Goal: Information Seeking & Learning: Learn about a topic

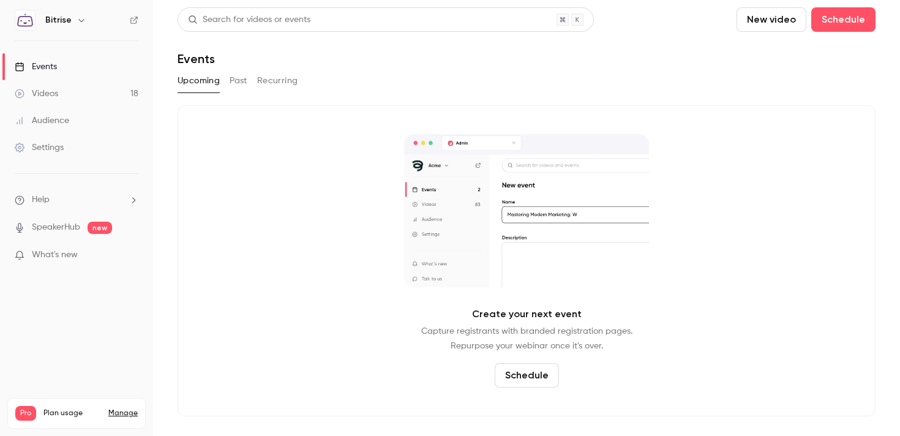
click at [51, 90] on div "Videos" at bounding box center [36, 94] width 43 height 12
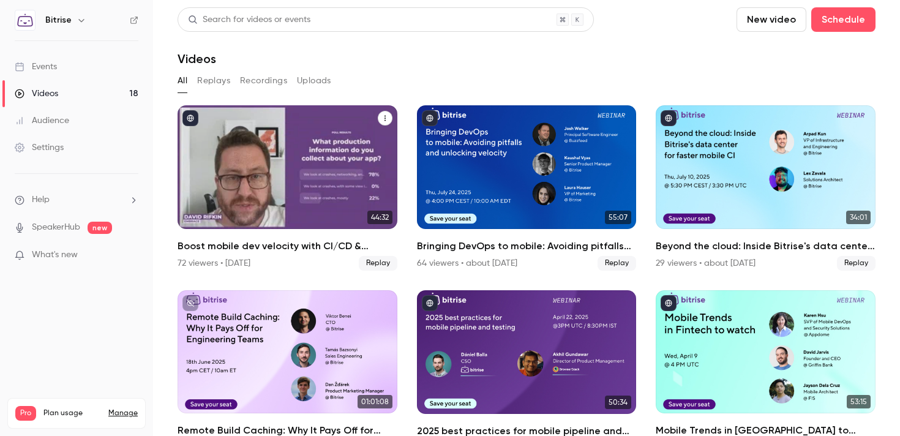
click at [281, 151] on div "Boost mobile dev velocity with CI/CD & observability best practices" at bounding box center [288, 167] width 220 height 124
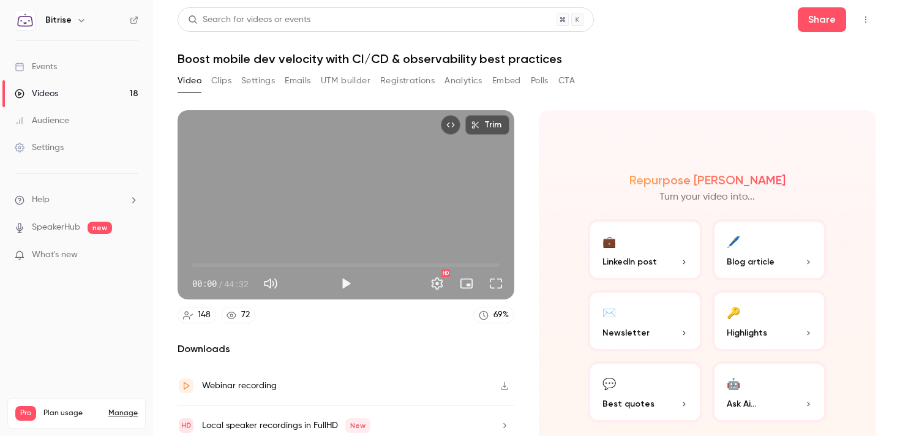
click at [419, 84] on button "Registrations" at bounding box center [407, 81] width 54 height 20
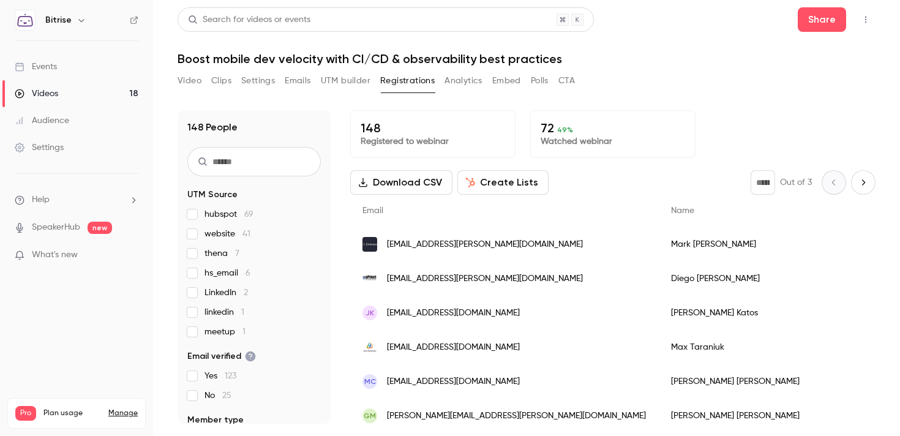
click at [44, 99] on div "Videos" at bounding box center [36, 94] width 43 height 12
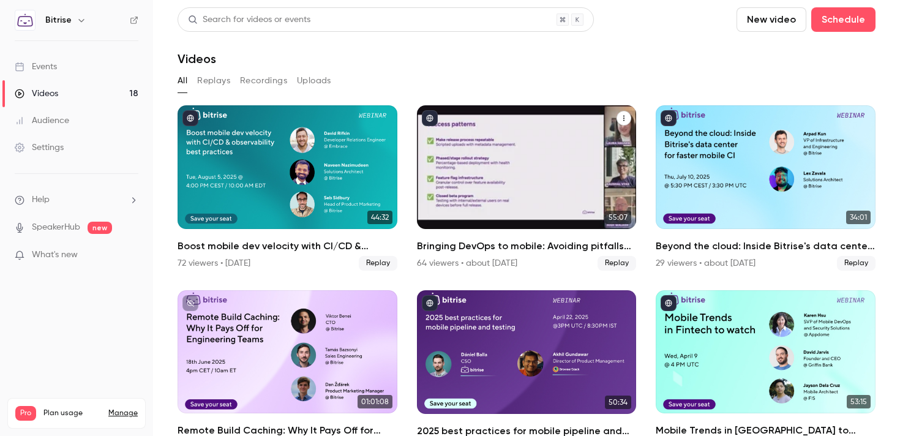
click at [560, 168] on div "Bringing DevOps to mobile: Avoiding pitfalls and unlocking velocity" at bounding box center [527, 167] width 220 height 124
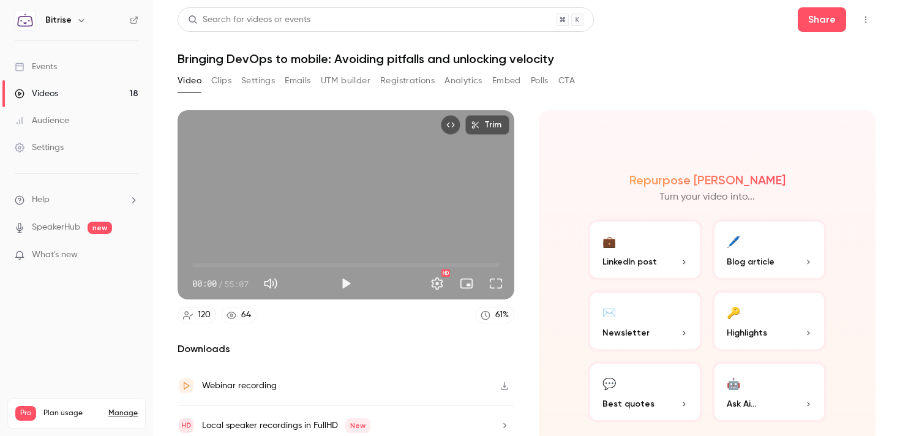
click at [384, 81] on button "Registrations" at bounding box center [407, 81] width 54 height 20
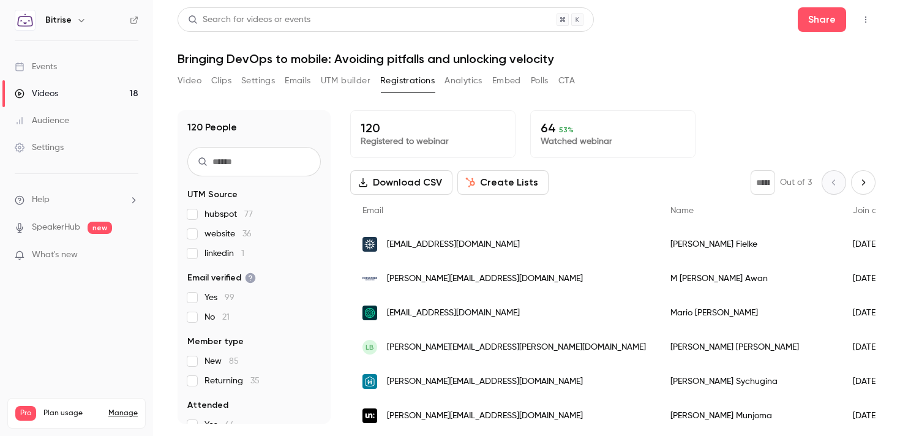
click at [91, 95] on link "Videos 18" at bounding box center [76, 93] width 153 height 27
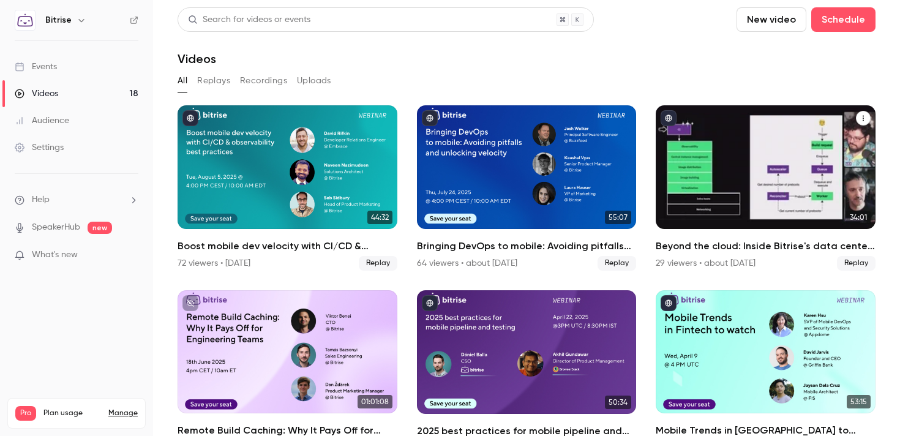
click at [769, 184] on div "Beyond the cloud: Inside Bitrise's data center for faster mobile CI" at bounding box center [766, 167] width 220 height 124
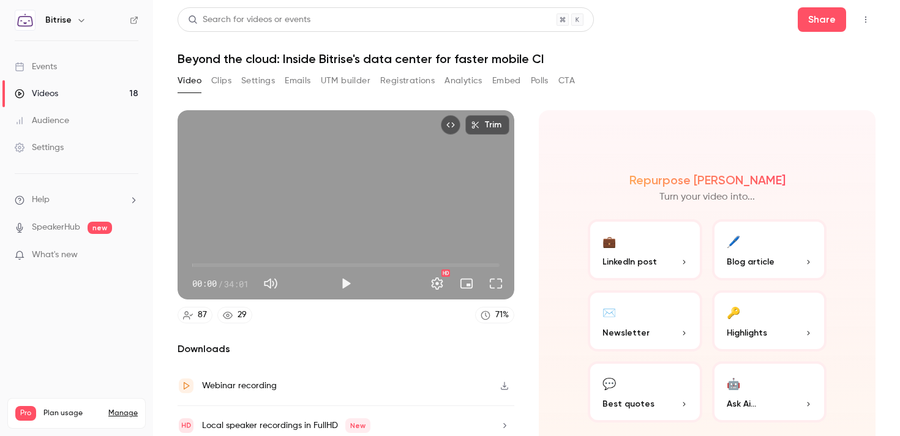
click at [394, 83] on button "Registrations" at bounding box center [407, 81] width 54 height 20
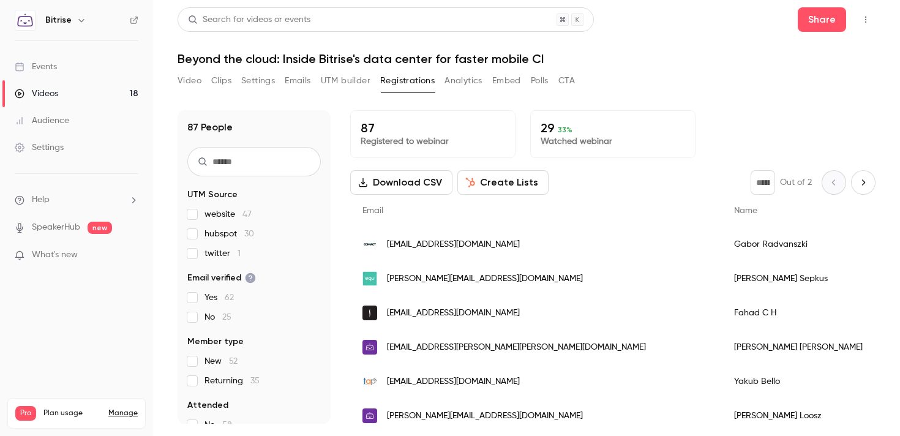
click at [72, 92] on link "Videos 18" at bounding box center [76, 93] width 153 height 27
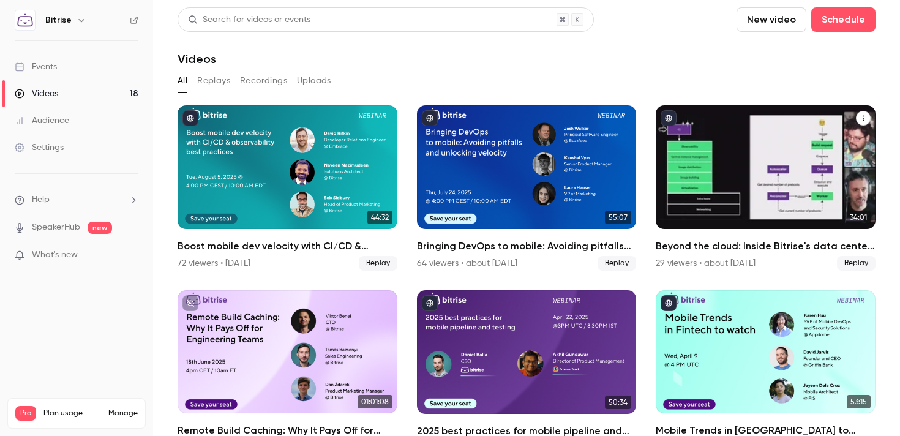
click at [715, 183] on div "Beyond the cloud: Inside Bitrise's data center for faster mobile CI" at bounding box center [766, 167] width 220 height 124
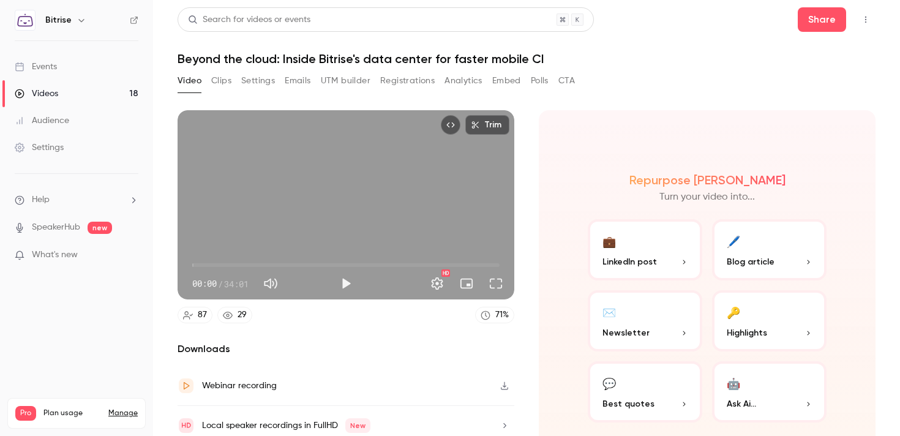
click at [410, 84] on button "Registrations" at bounding box center [407, 81] width 54 height 20
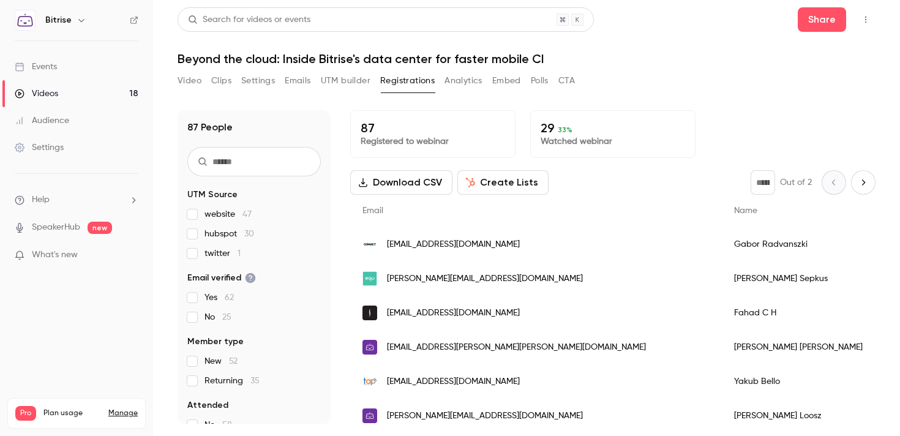
click at [91, 90] on link "Videos 18" at bounding box center [76, 93] width 153 height 27
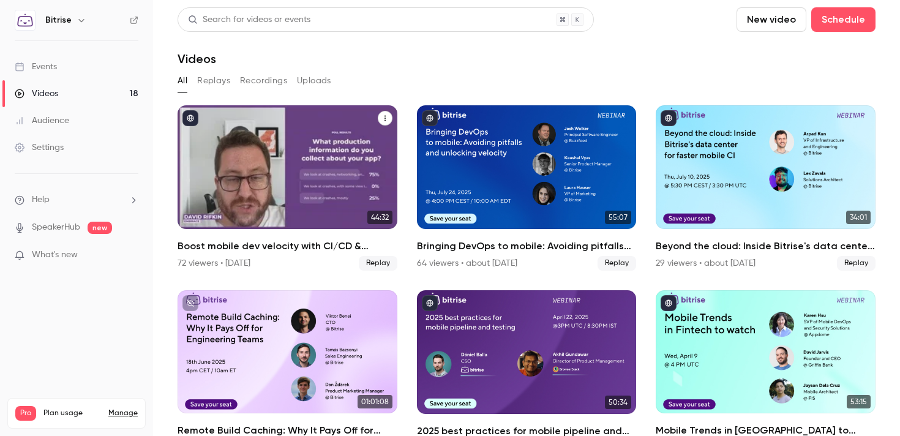
scroll to position [122, 0]
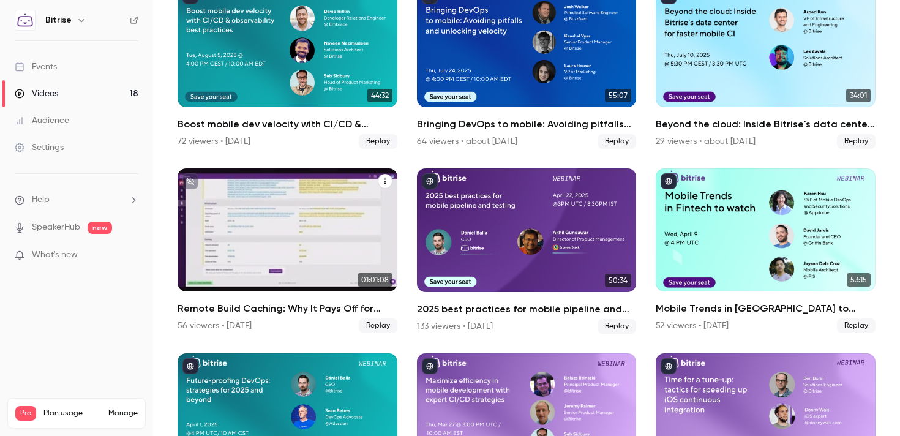
click at [229, 220] on div "Remote Build Caching: Why It Pays Off for Engineering Teams" at bounding box center [288, 230] width 220 height 124
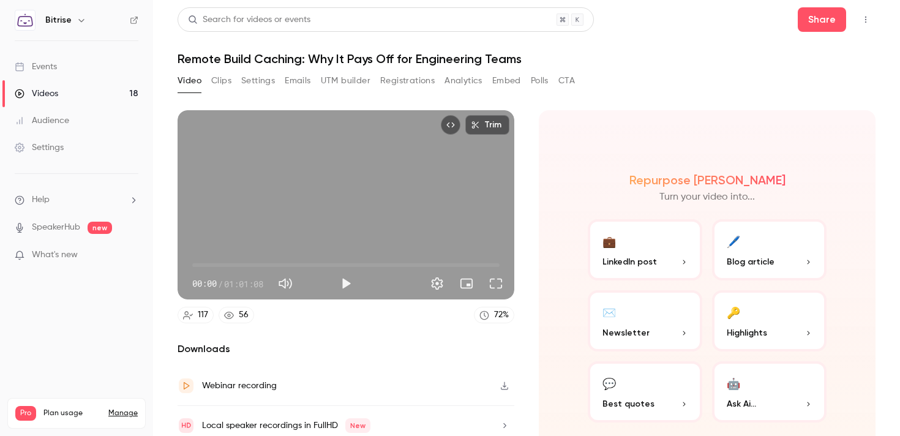
click at [398, 84] on button "Registrations" at bounding box center [407, 81] width 54 height 20
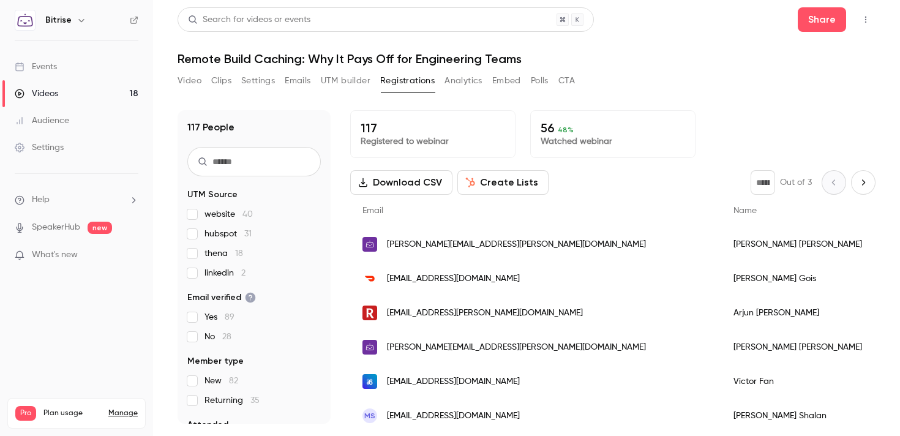
click at [86, 93] on link "Videos 18" at bounding box center [76, 93] width 153 height 27
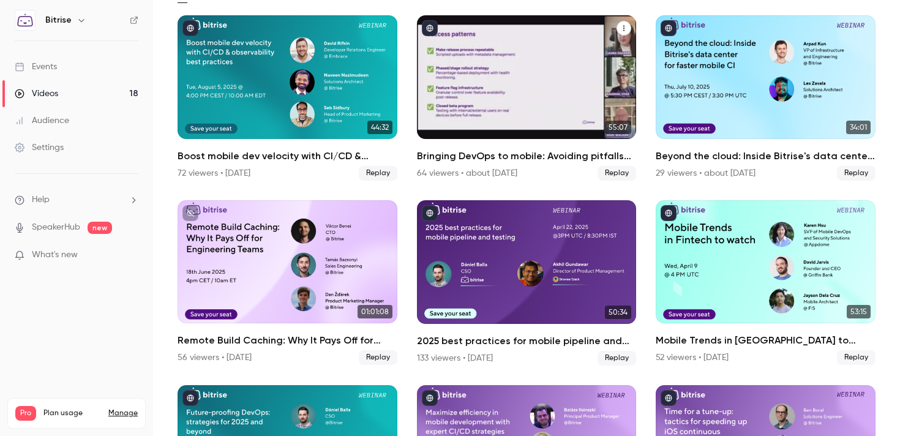
scroll to position [109, 0]
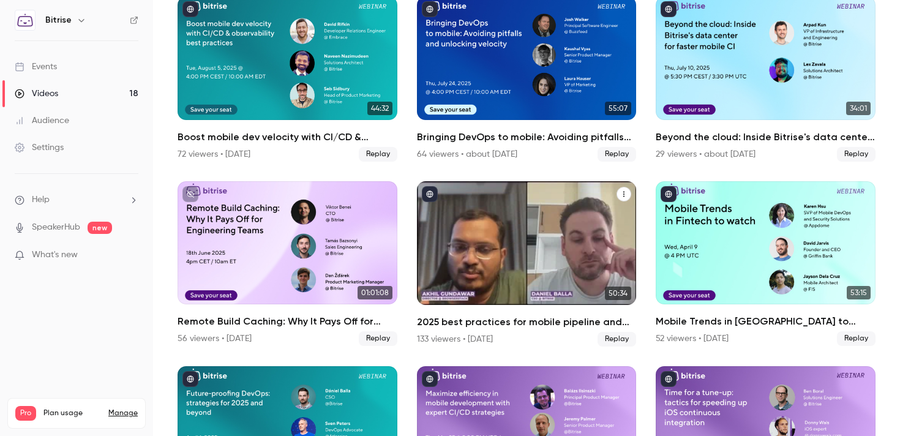
click at [524, 222] on div "2025 best practices for mobile pipeline and testing" at bounding box center [527, 243] width 220 height 124
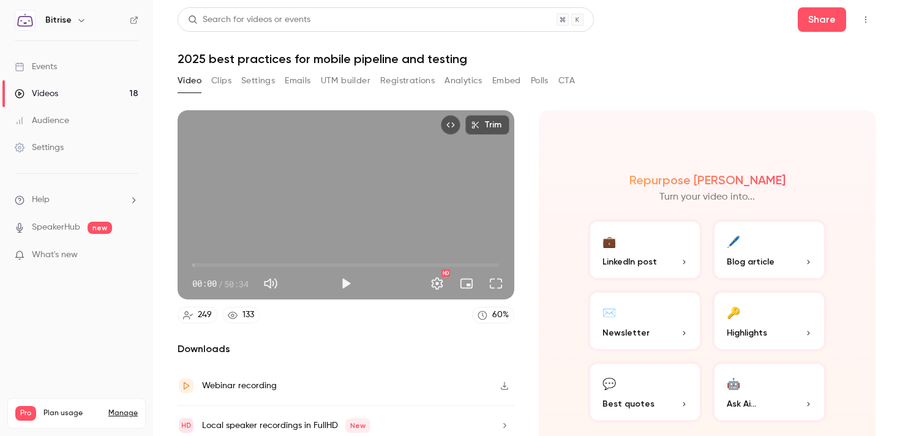
click at [409, 83] on button "Registrations" at bounding box center [407, 81] width 54 height 20
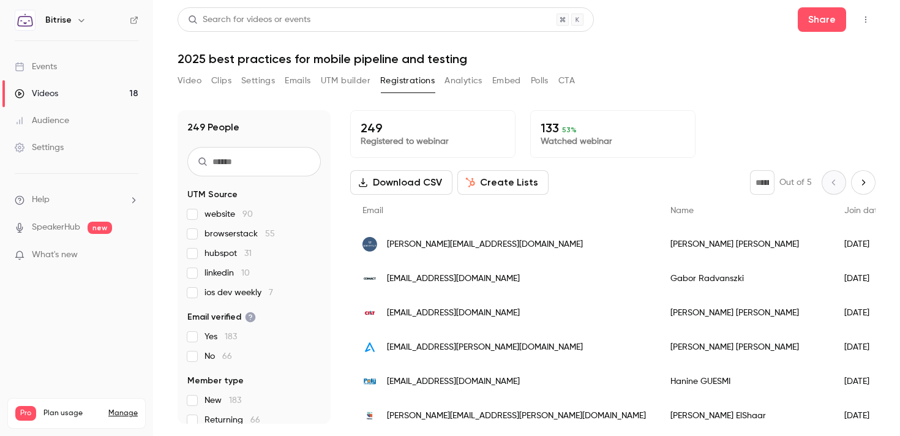
click at [77, 97] on link "Videos 18" at bounding box center [76, 93] width 153 height 27
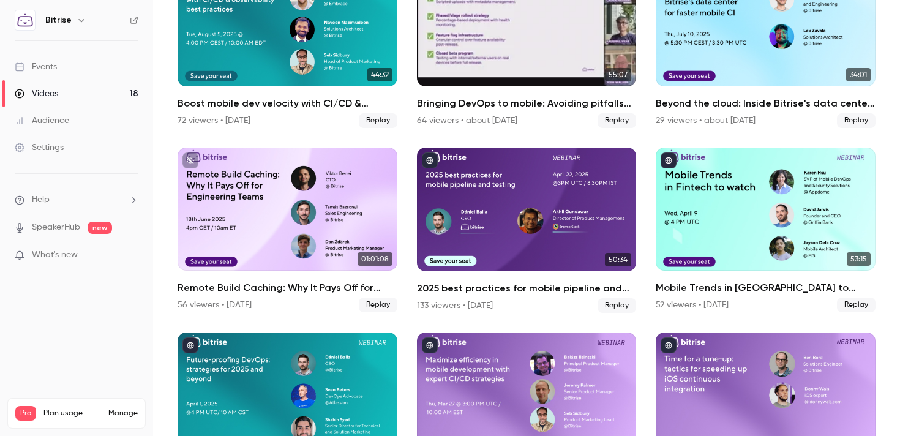
scroll to position [163, 0]
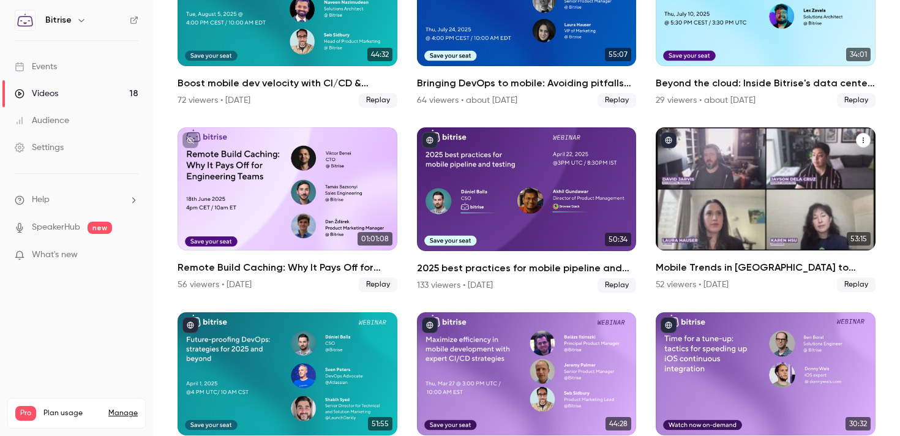
click at [770, 186] on div "Mobile Trends in Fintech to watch" at bounding box center [766, 189] width 220 height 124
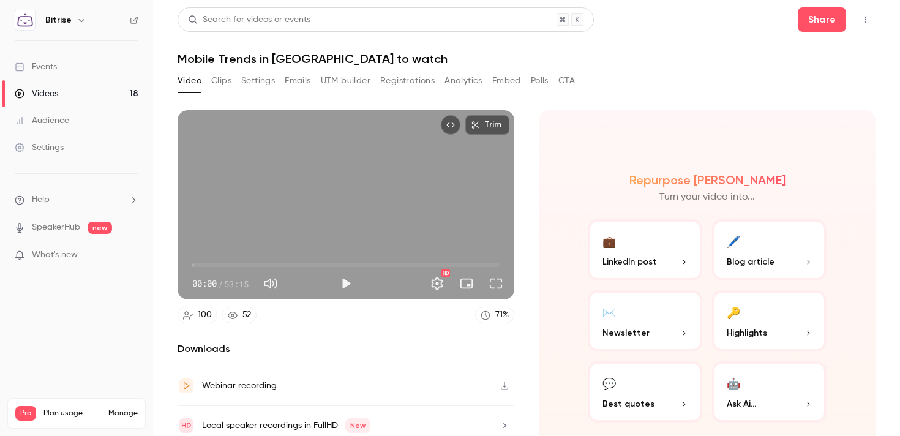
click at [407, 84] on button "Registrations" at bounding box center [407, 81] width 54 height 20
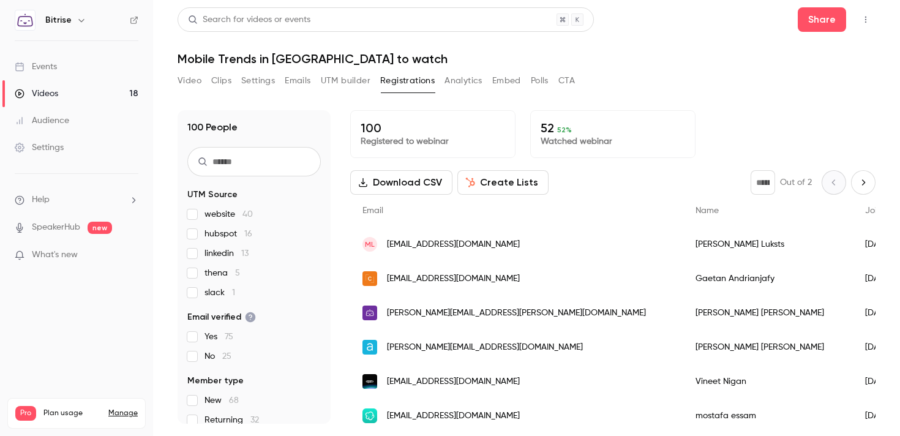
click at [50, 96] on div "Videos" at bounding box center [36, 94] width 43 height 12
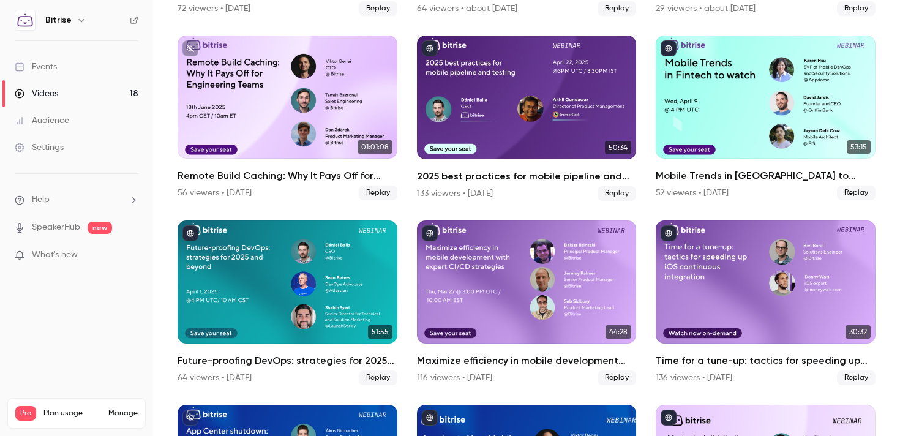
scroll to position [256, 0]
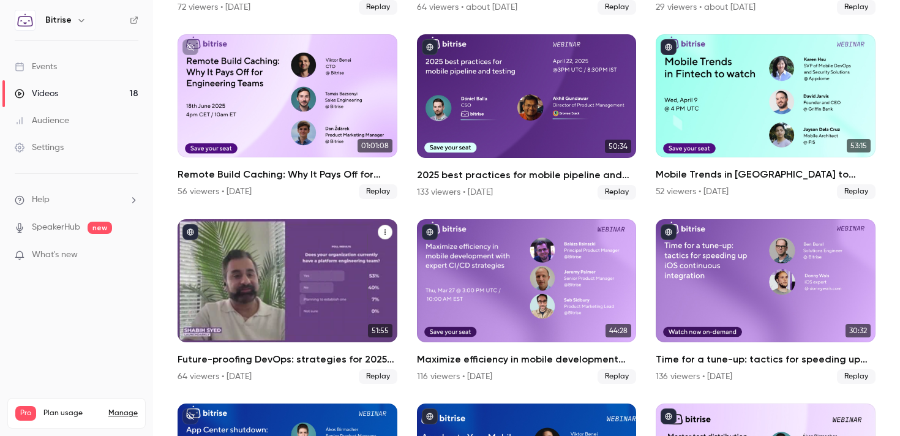
click at [317, 256] on div "Future-proofing DevOps: strategies for 2025 and beyond" at bounding box center [288, 281] width 220 height 124
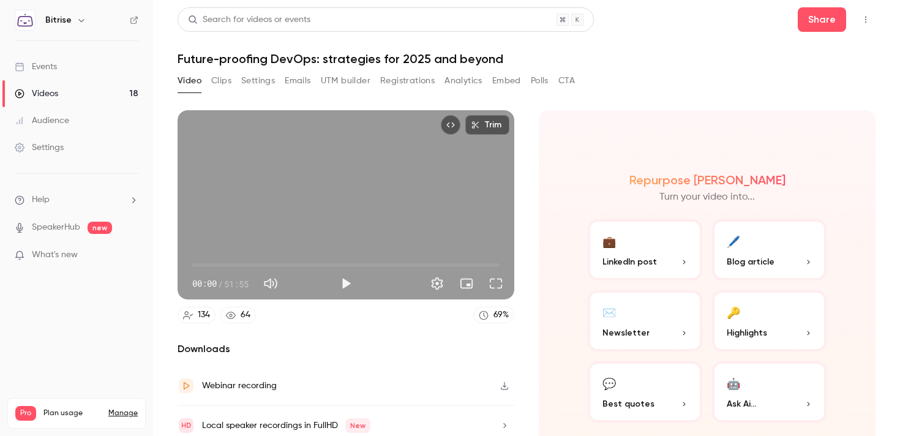
click at [397, 92] on div "Video Clips Settings Emails UTM builder Registrations Analytics Embed Polls CTA" at bounding box center [376, 83] width 397 height 24
click at [393, 86] on button "Registrations" at bounding box center [407, 81] width 54 height 20
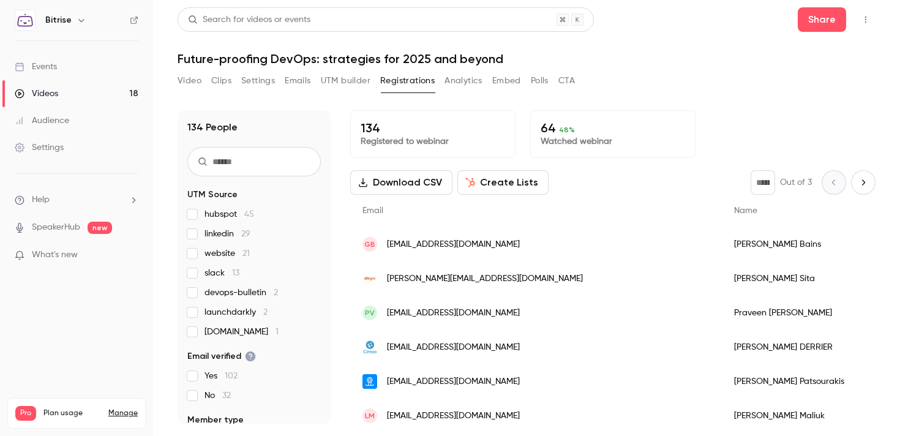
click at [67, 96] on link "Videos 18" at bounding box center [76, 93] width 153 height 27
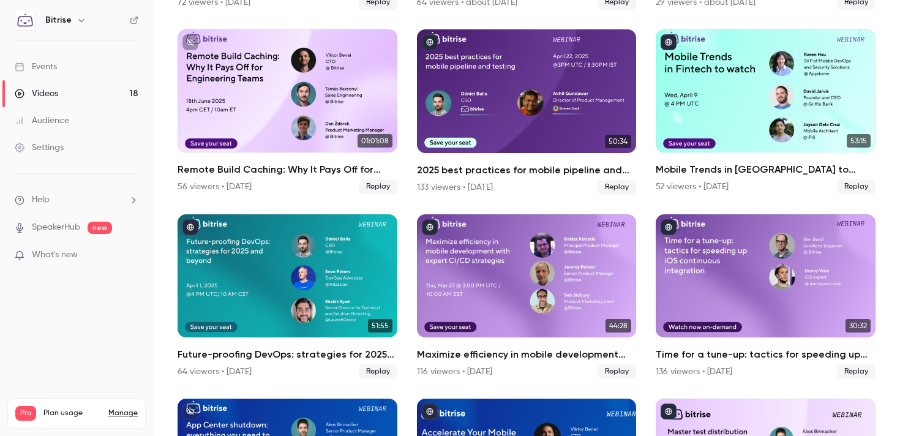
scroll to position [263, 0]
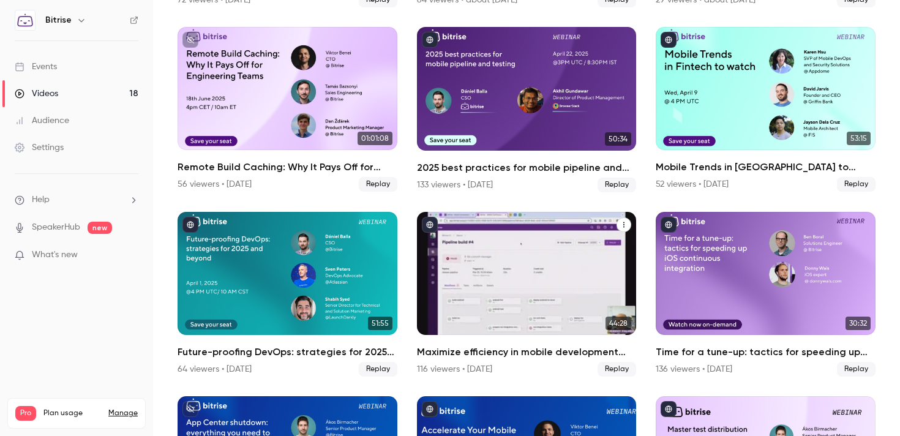
click at [519, 273] on div "Maximize efficiency in mobile development with expert CI/CD strategies" at bounding box center [527, 274] width 220 height 124
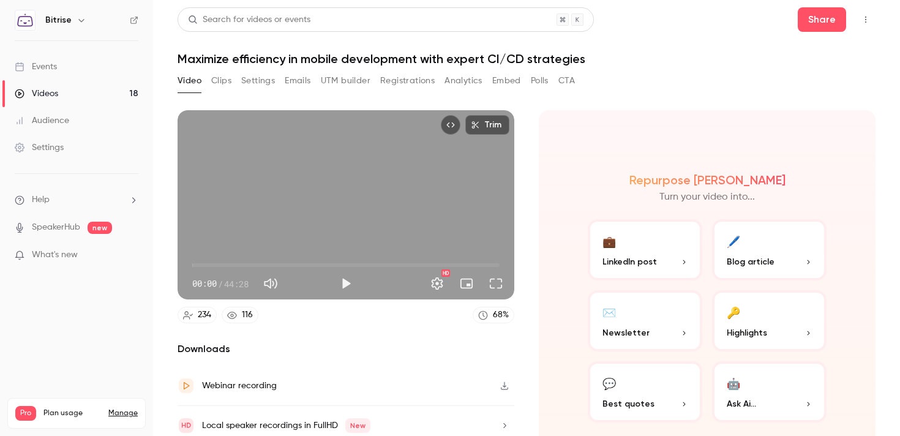
click at [402, 79] on button "Registrations" at bounding box center [407, 81] width 54 height 20
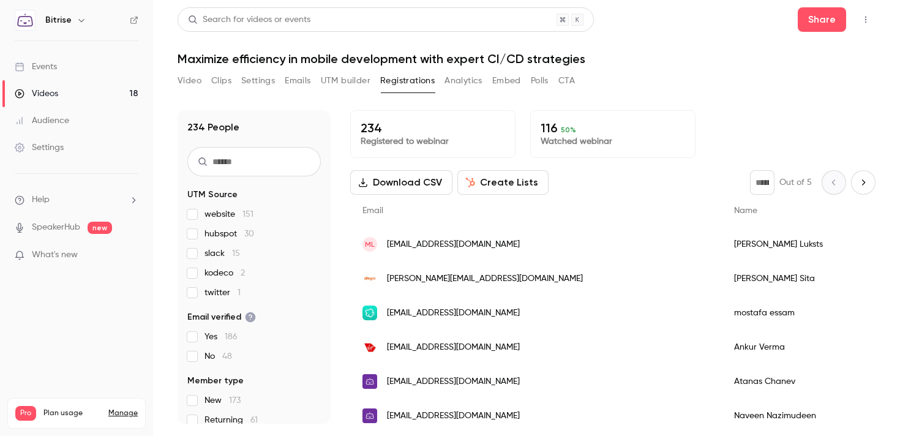
click at [68, 96] on link "Videos 18" at bounding box center [76, 93] width 153 height 27
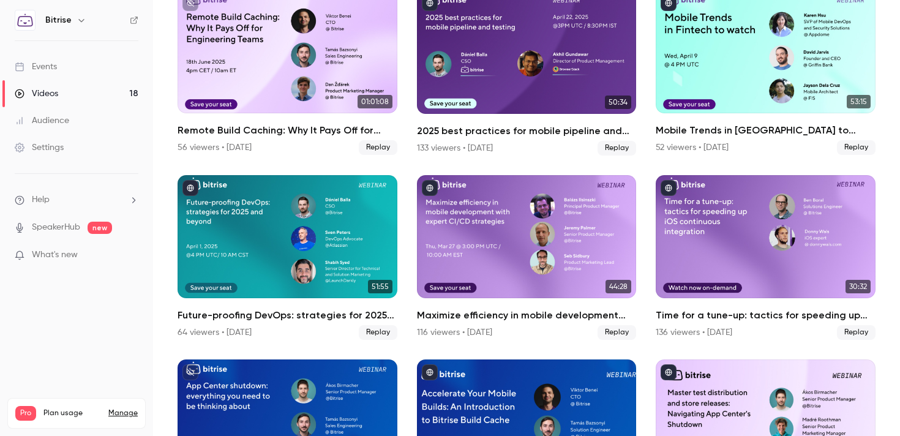
scroll to position [302, 0]
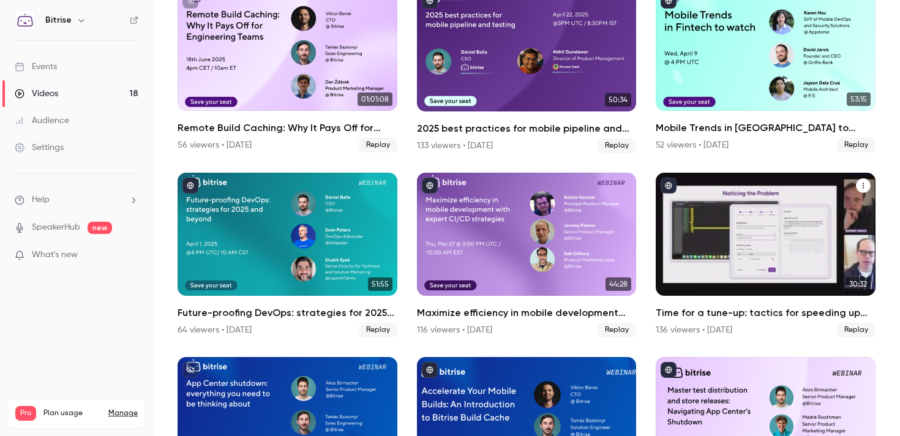
click at [723, 191] on div "Time for a tune-up: tactics for speeding up iOS continuous integration" at bounding box center [766, 235] width 220 height 124
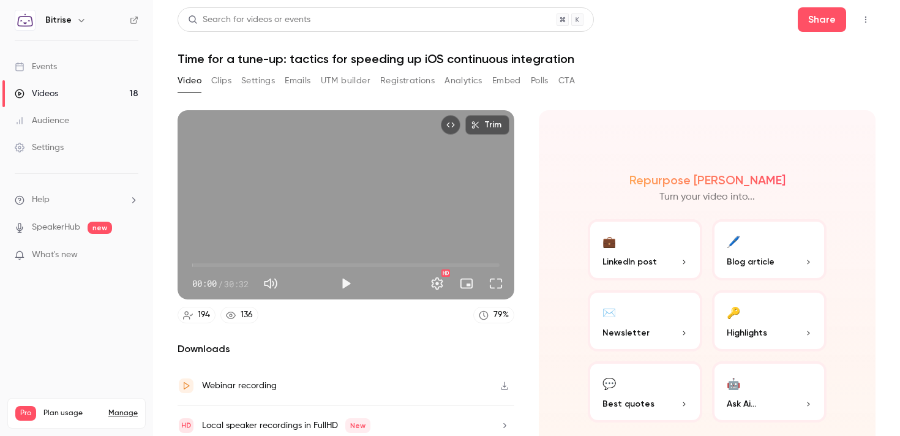
click at [415, 82] on button "Registrations" at bounding box center [407, 81] width 54 height 20
